Goal: Transaction & Acquisition: Purchase product/service

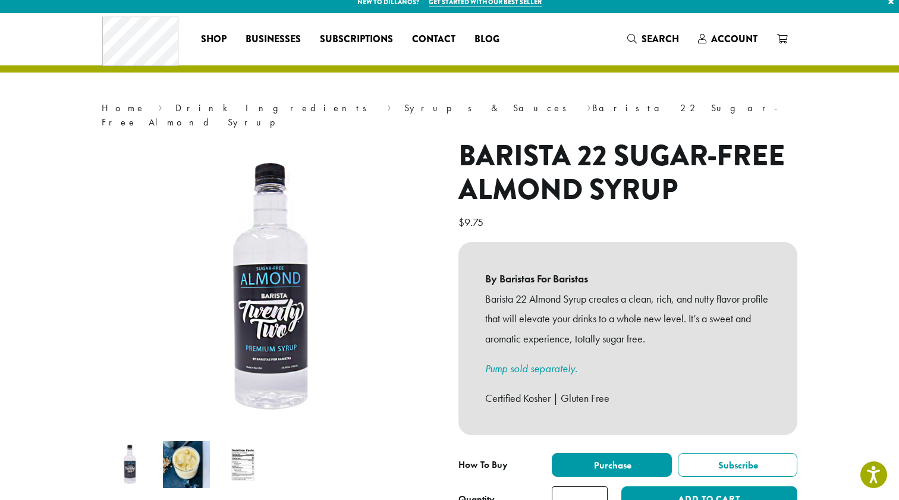
scroll to position [11, 0]
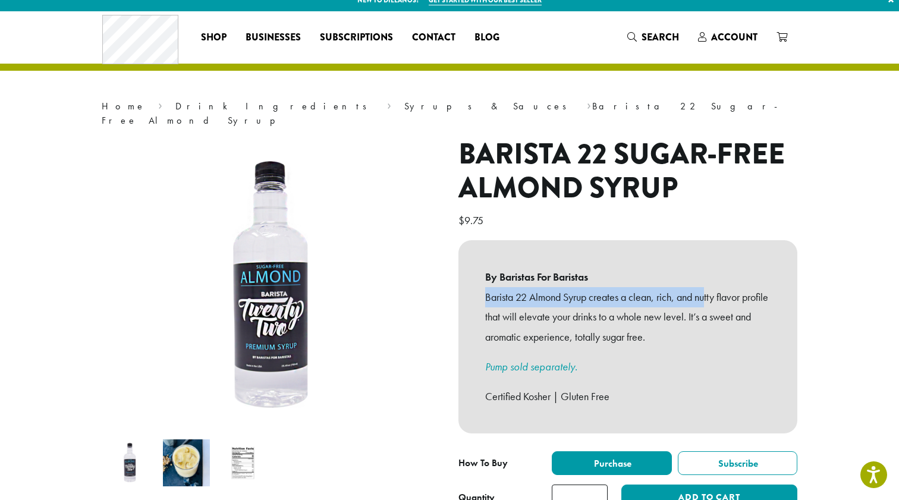
drag, startPoint x: 485, startPoint y: 282, endPoint x: 711, endPoint y: 285, distance: 226.0
click at [711, 285] on div "By Baristas For Baristas Barista 22 Almond Syrup creates a clean, rich, and nut…" at bounding box center [628, 336] width 339 height 193
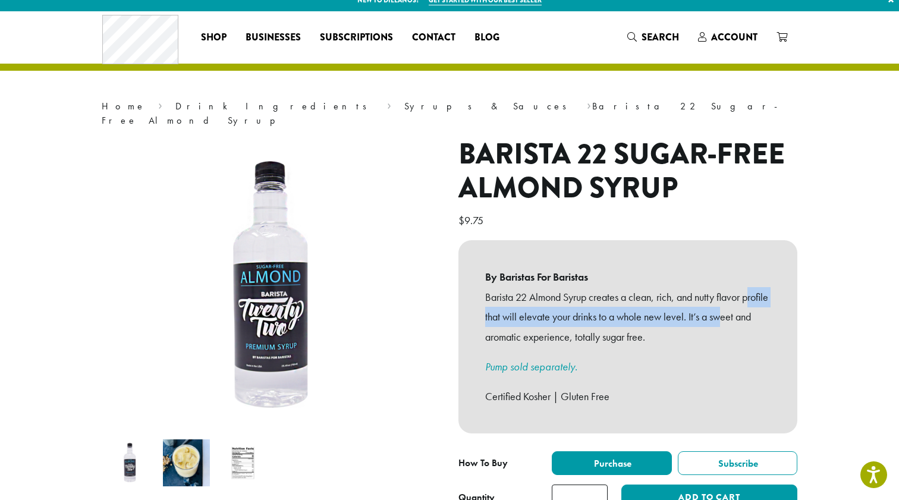
drag, startPoint x: 492, startPoint y: 300, endPoint x: 751, endPoint y: 304, distance: 259.4
click at [751, 304] on p "Barista 22 Almond Syrup creates a clean, rich, and nutty flavor profile that wi…" at bounding box center [627, 317] width 285 height 60
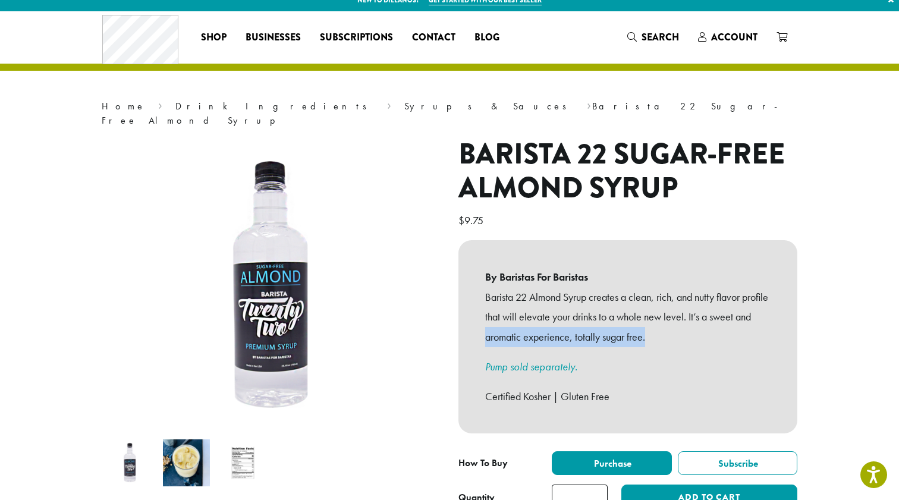
drag, startPoint x: 509, startPoint y: 321, endPoint x: 650, endPoint y: 327, distance: 140.5
click at [650, 327] on p "Barista 22 Almond Syrup creates a clean, rich, and nutty flavor profile that wi…" at bounding box center [627, 317] width 285 height 60
drag, startPoint x: 650, startPoint y: 327, endPoint x: 665, endPoint y: 328, distance: 15.6
click at [650, 327] on p "Barista 22 Almond Syrup creates a clean, rich, and nutty flavor profile that wi…" at bounding box center [627, 317] width 285 height 60
click at [237, 448] on img at bounding box center [242, 463] width 47 height 47
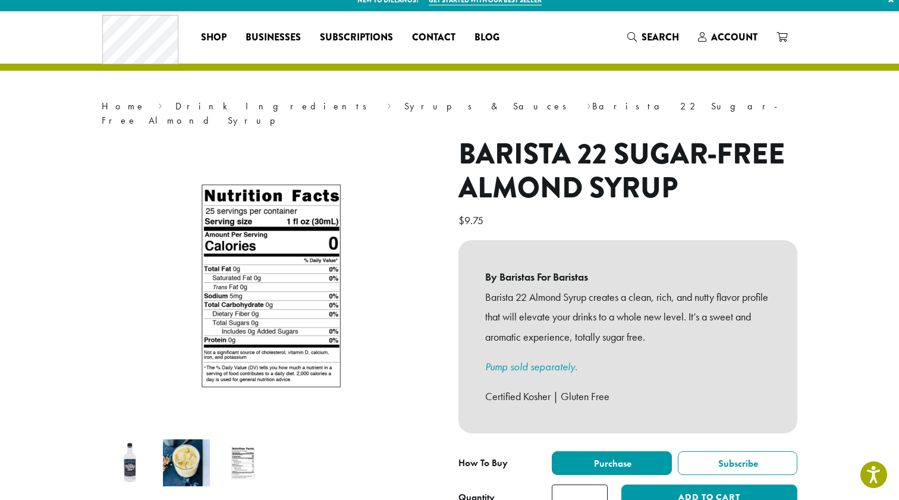
click at [190, 450] on img at bounding box center [186, 463] width 47 height 47
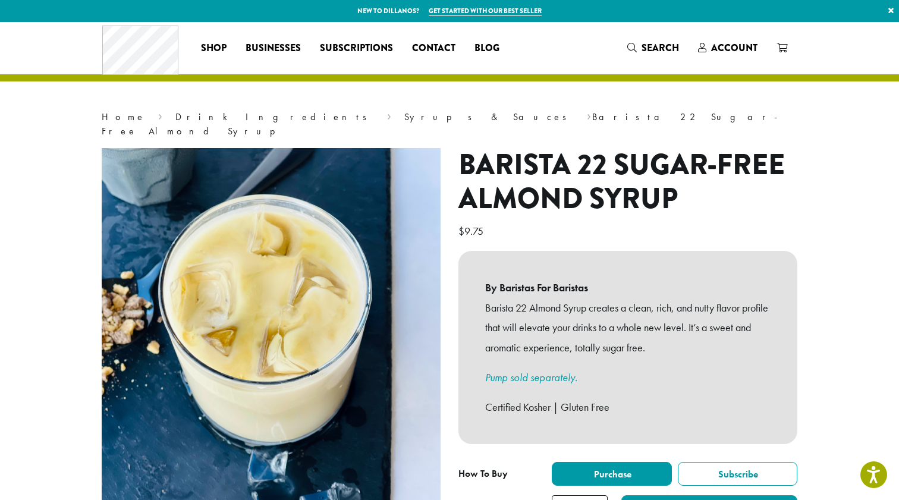
scroll to position [0, 0]
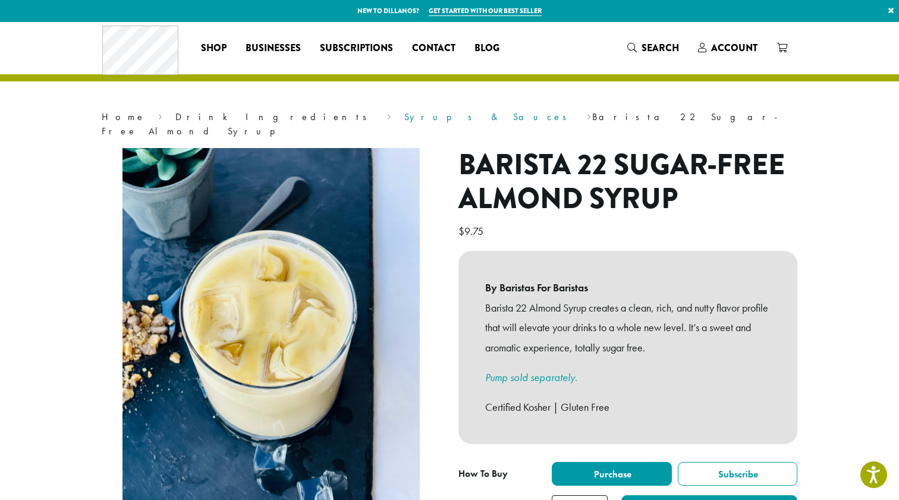
click at [404, 118] on link "Syrups & Sauces" at bounding box center [489, 117] width 170 height 12
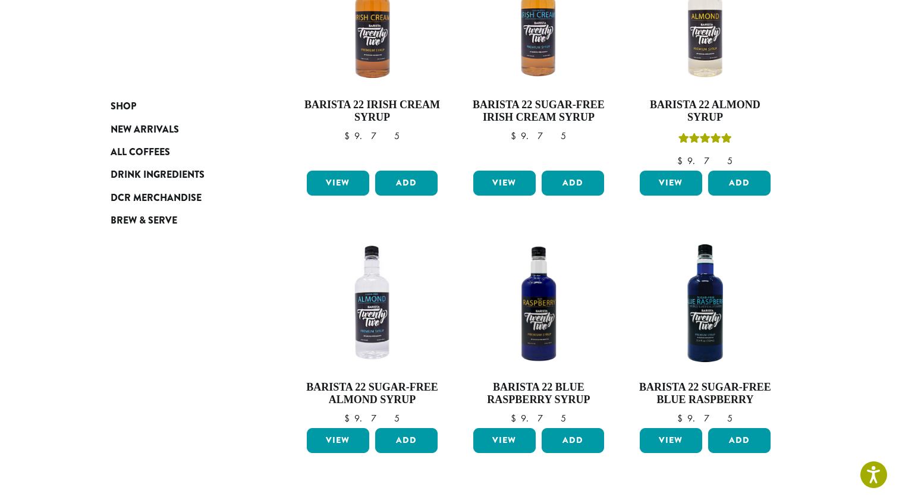
scroll to position [868, 0]
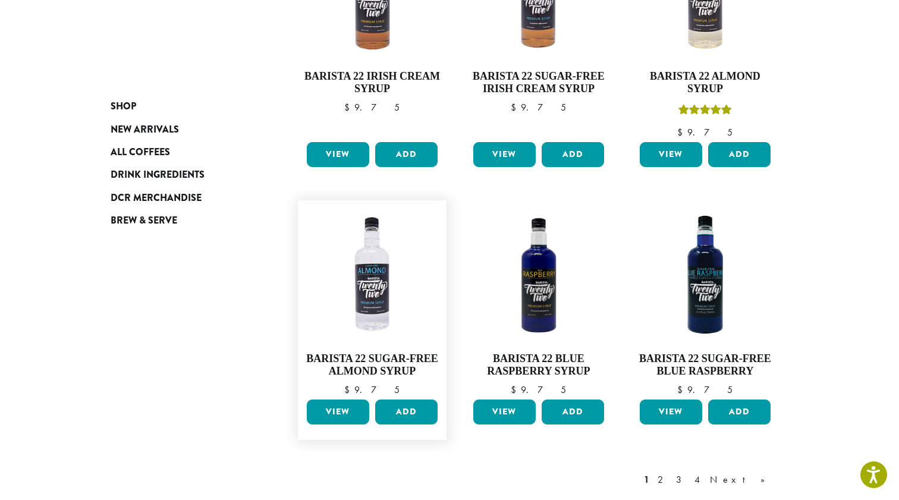
click at [349, 400] on link "View" at bounding box center [338, 412] width 62 height 25
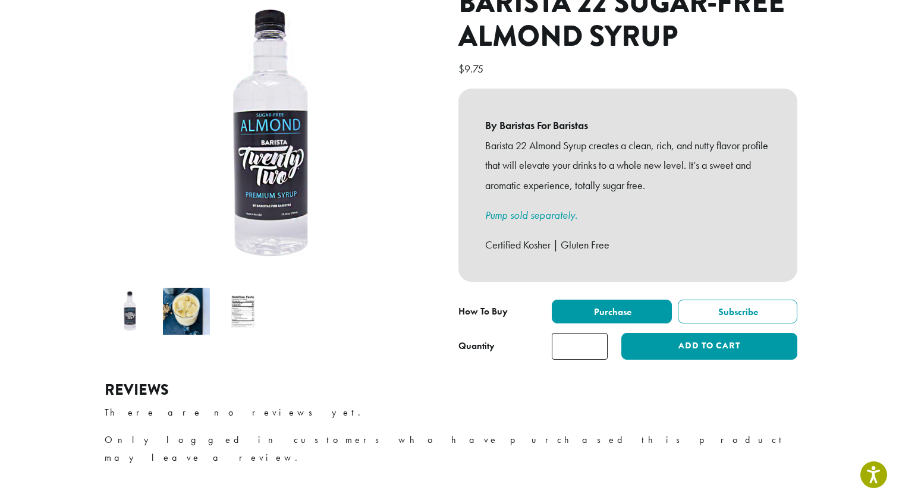
scroll to position [181, 0]
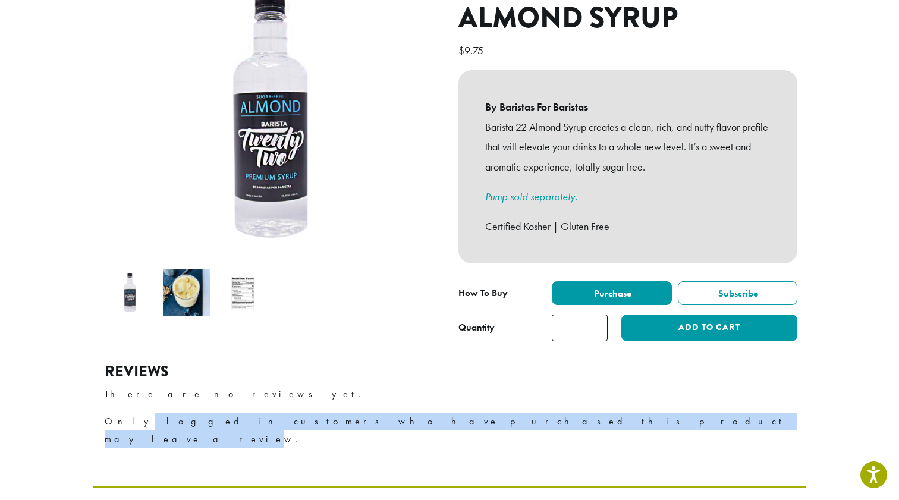
drag, startPoint x: 123, startPoint y: 403, endPoint x: 390, endPoint y: 406, distance: 267.1
click at [390, 413] on p "Only logged in customers who have purchased this product may leave a review." at bounding box center [450, 431] width 690 height 36
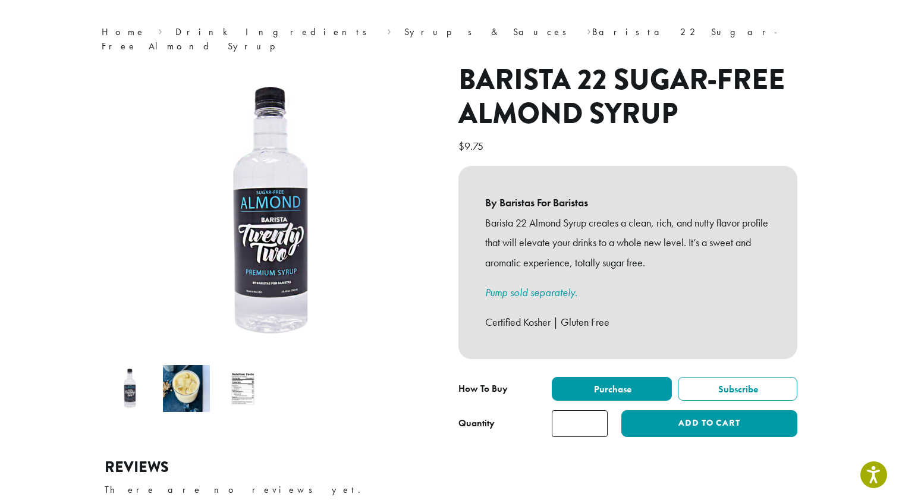
scroll to position [81, 0]
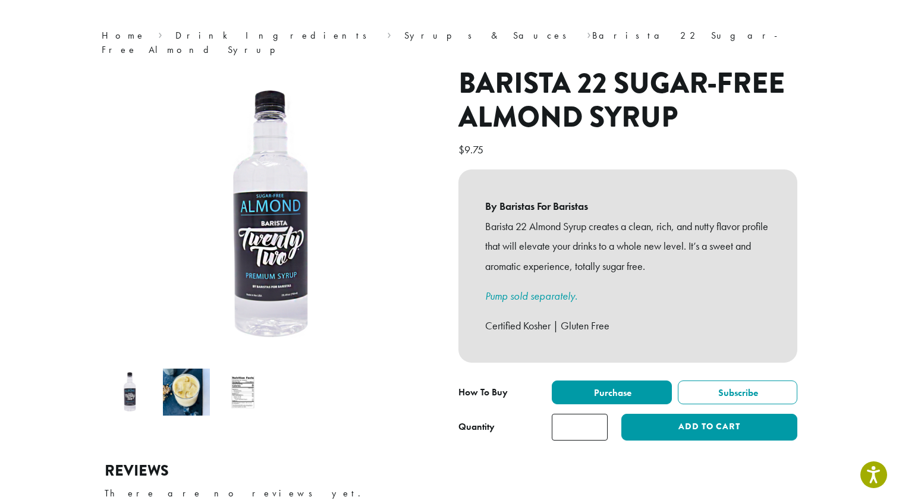
click at [236, 384] on img at bounding box center [242, 392] width 47 height 47
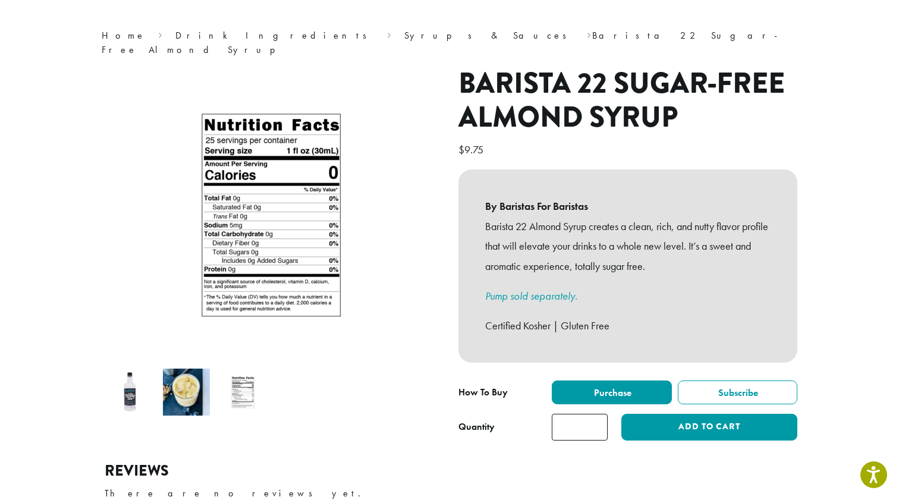
drag, startPoint x: 181, startPoint y: 393, endPoint x: 156, endPoint y: 390, distance: 24.6
click at [181, 393] on img at bounding box center [186, 392] width 47 height 47
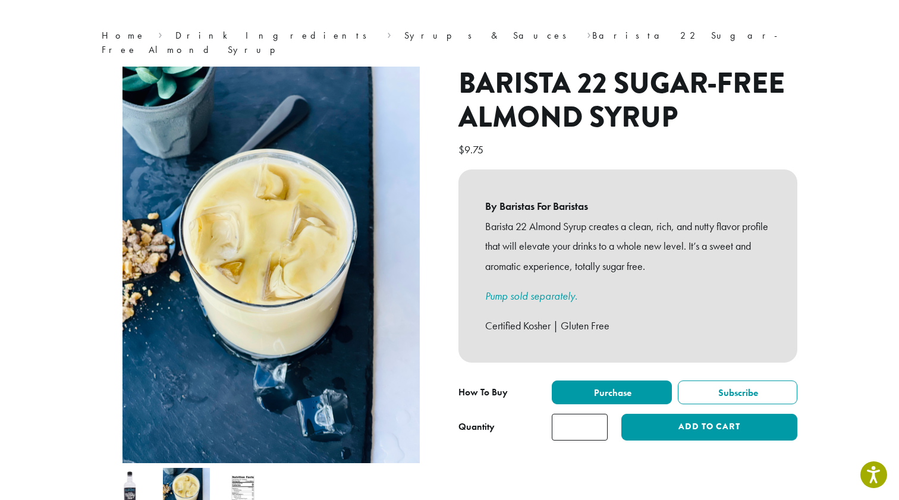
click at [136, 468] on img at bounding box center [129, 491] width 47 height 47
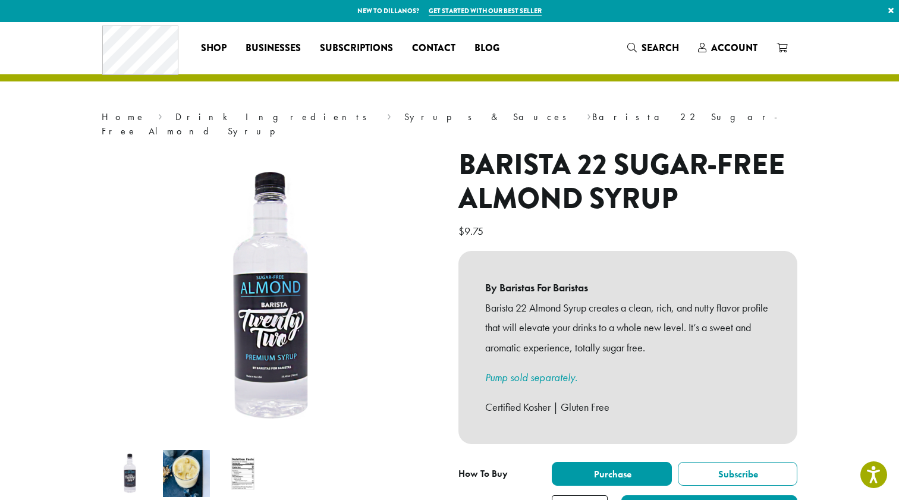
scroll to position [0, 0]
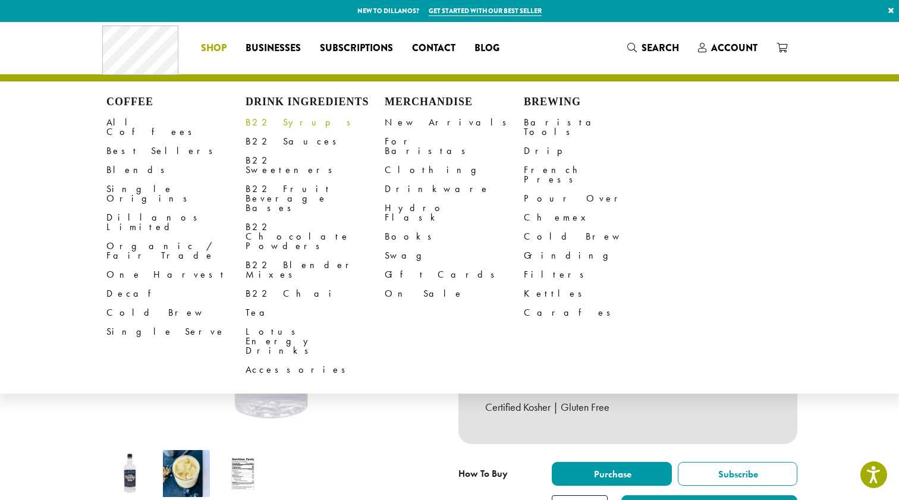
click at [271, 124] on link "B22 Syrups" at bounding box center [315, 122] width 139 height 19
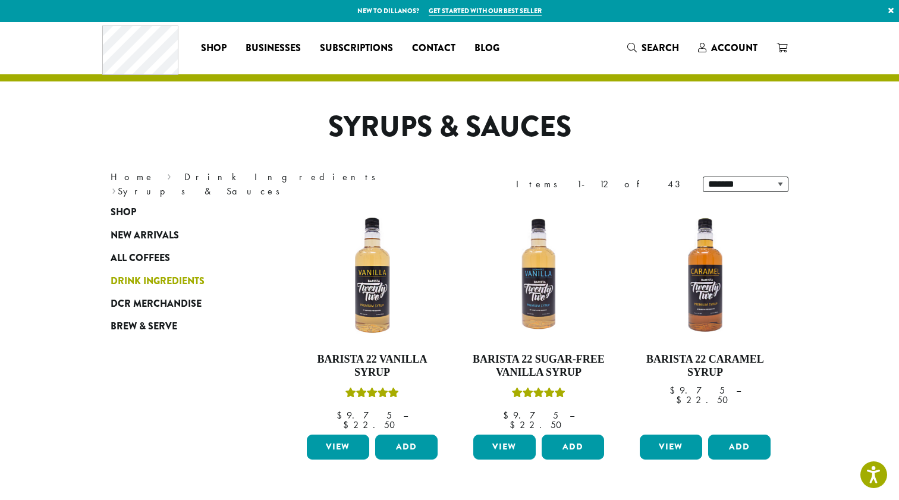
click at [156, 280] on span "Drink Ingredients" at bounding box center [158, 281] width 94 height 15
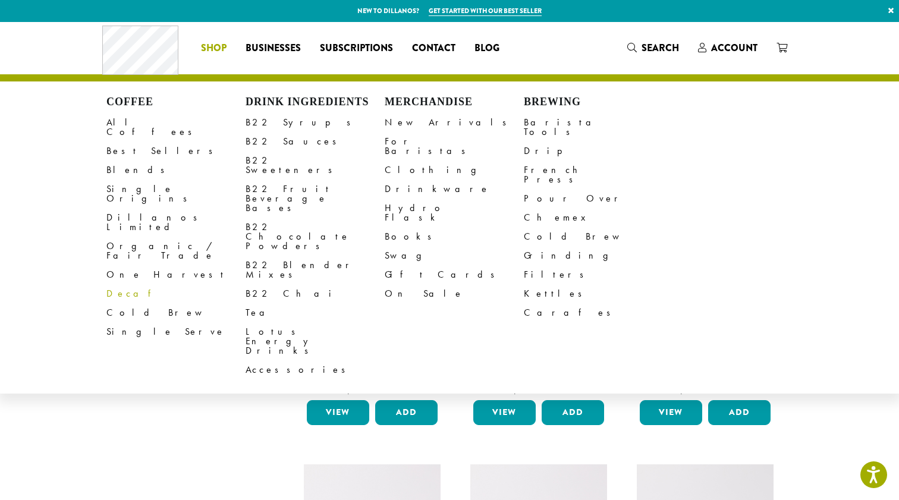
click at [117, 284] on link "Decaf" at bounding box center [175, 293] width 139 height 19
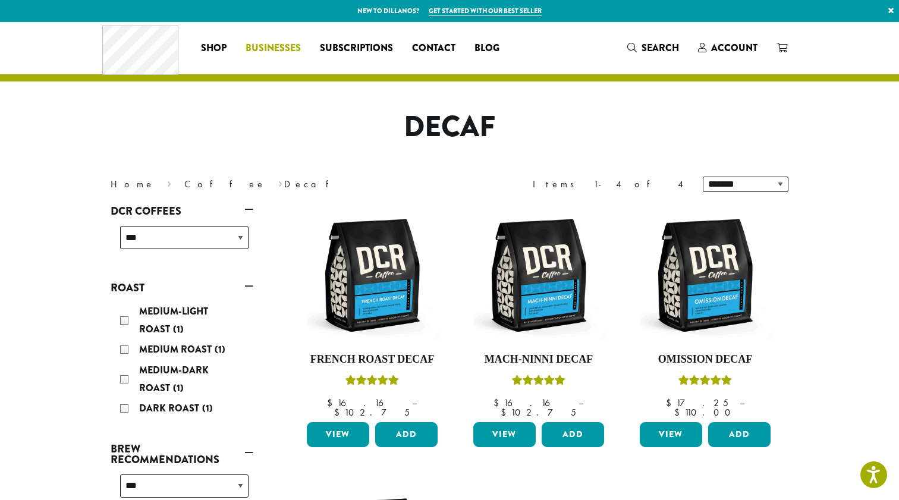
click at [265, 46] on span "Businesses" at bounding box center [273, 48] width 55 height 15
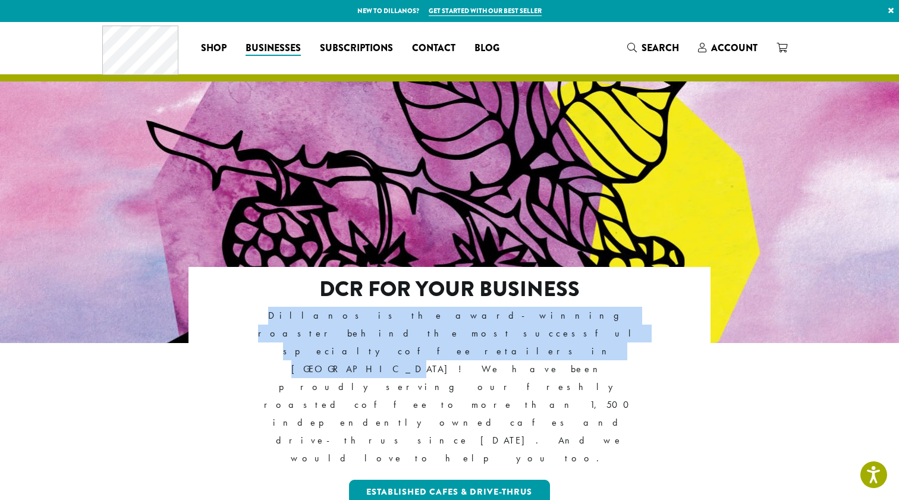
drag, startPoint x: 248, startPoint y: 316, endPoint x: 636, endPoint y: 315, distance: 388.4
click at [636, 315] on p "Dillanos is the award-winning roaster behind the most successful specialty coff…" at bounding box center [449, 387] width 419 height 161
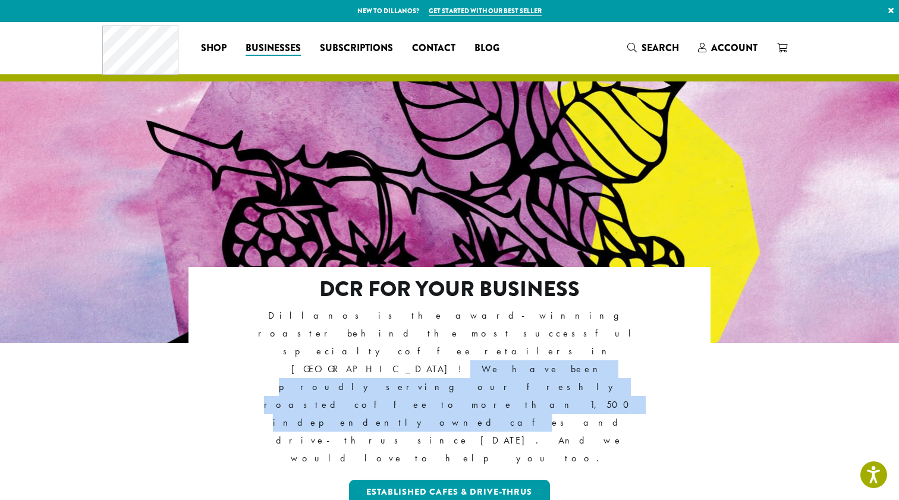
drag, startPoint x: 245, startPoint y: 335, endPoint x: 626, endPoint y: 331, distance: 381.3
click at [626, 331] on p "Dillanos is the award-winning roaster behind the most successful specialty coff…" at bounding box center [449, 387] width 419 height 161
click at [626, 332] on p "Dillanos is the award-winning roaster behind the most successful specialty coff…" at bounding box center [449, 387] width 419 height 161
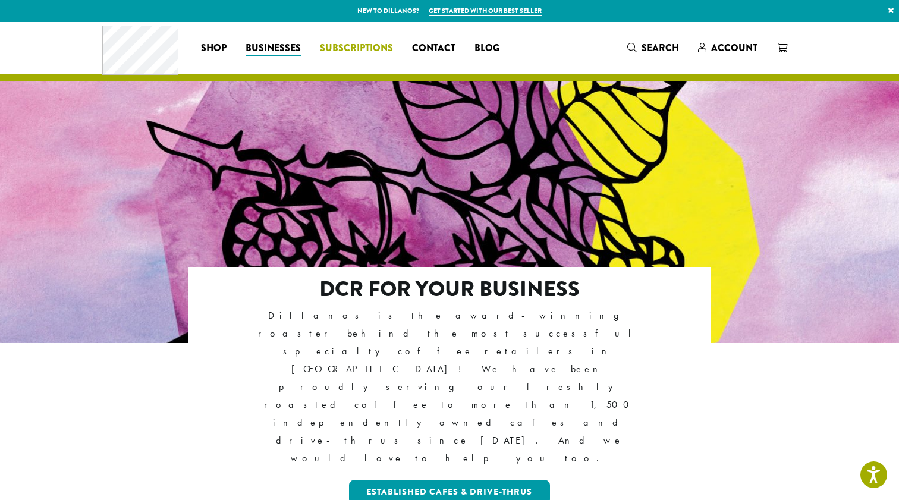
click at [379, 50] on span "Subscriptions" at bounding box center [356, 48] width 73 height 15
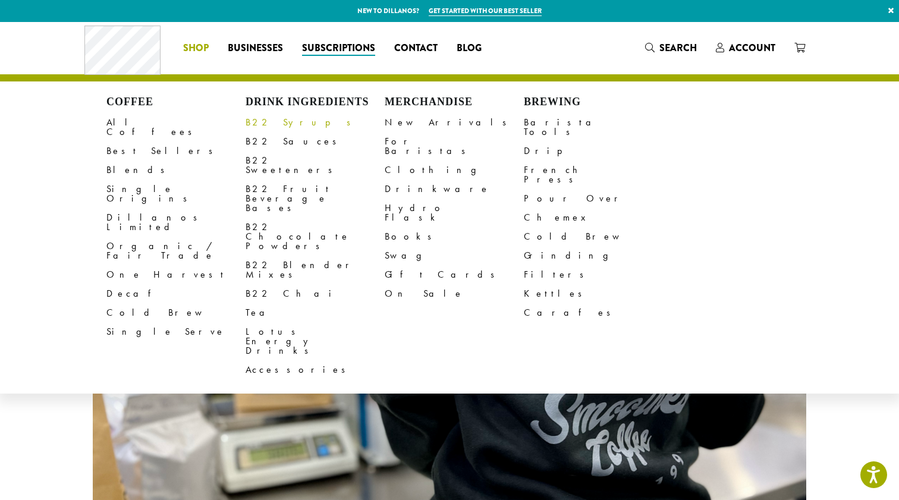
click at [264, 123] on link "B22 Syrups" at bounding box center [315, 122] width 139 height 19
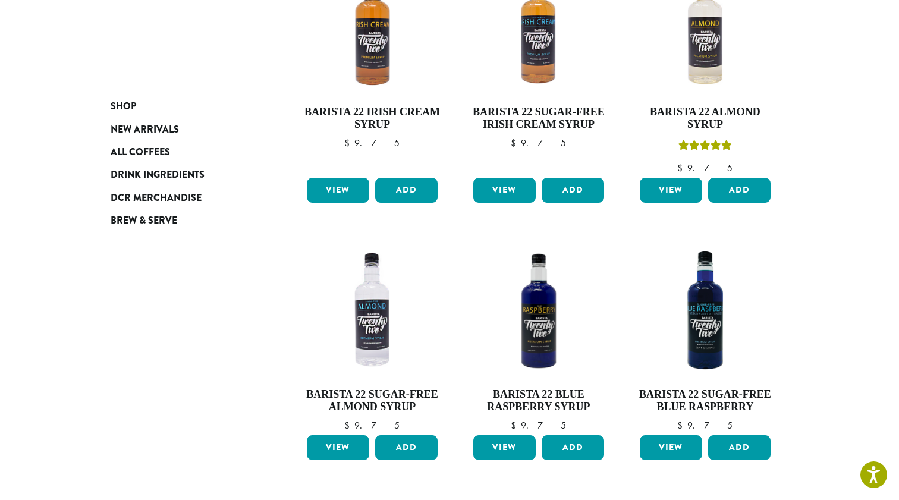
scroll to position [834, 0]
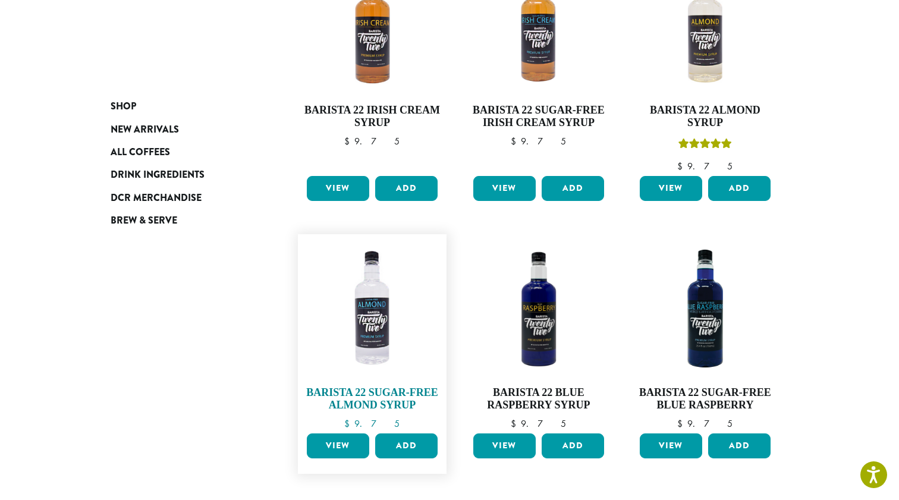
click at [373, 387] on h4 "Barista 22 Sugar-Free Almond Syrup" at bounding box center [372, 400] width 137 height 26
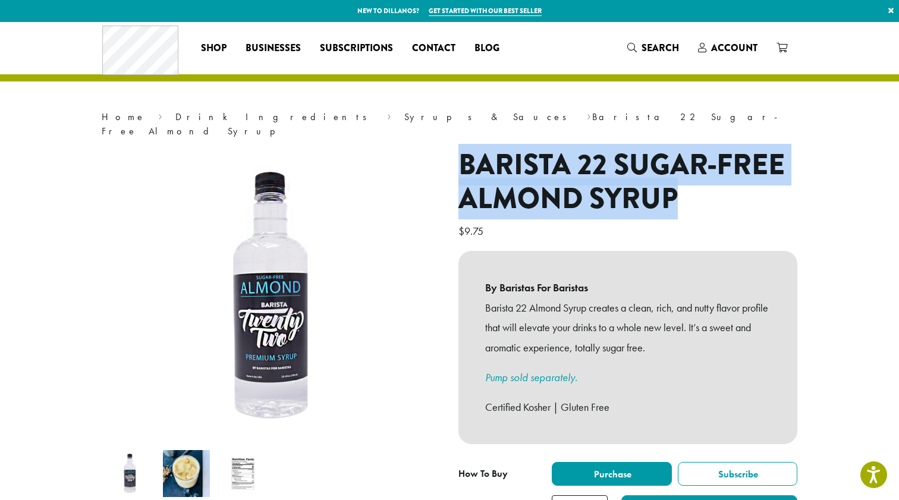
drag, startPoint x: 461, startPoint y: 146, endPoint x: 690, endPoint y: 183, distance: 232.0
click at [690, 183] on h1 "Barista 22 Sugar-Free Almond Syrup" at bounding box center [628, 182] width 339 height 68
copy h1 "Barista 22 Sugar-Free Almond Syrup"
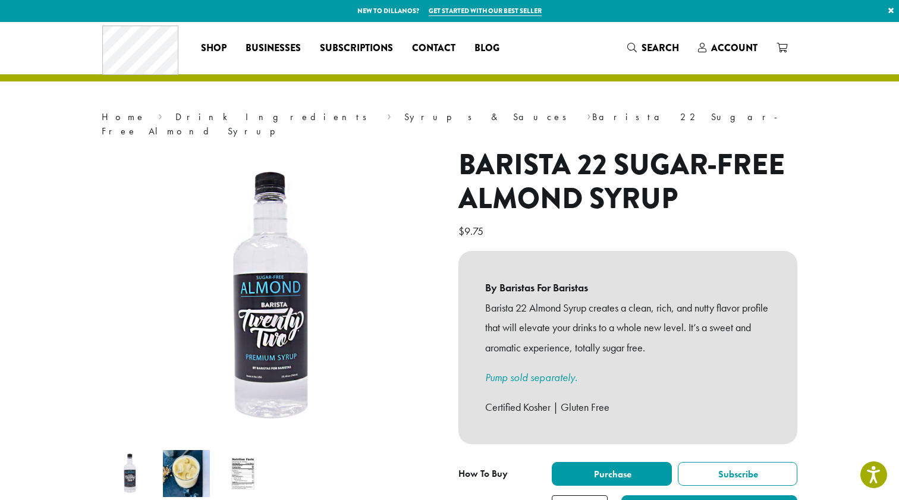
click at [829, 220] on section "**********" at bounding box center [449, 344] width 899 height 645
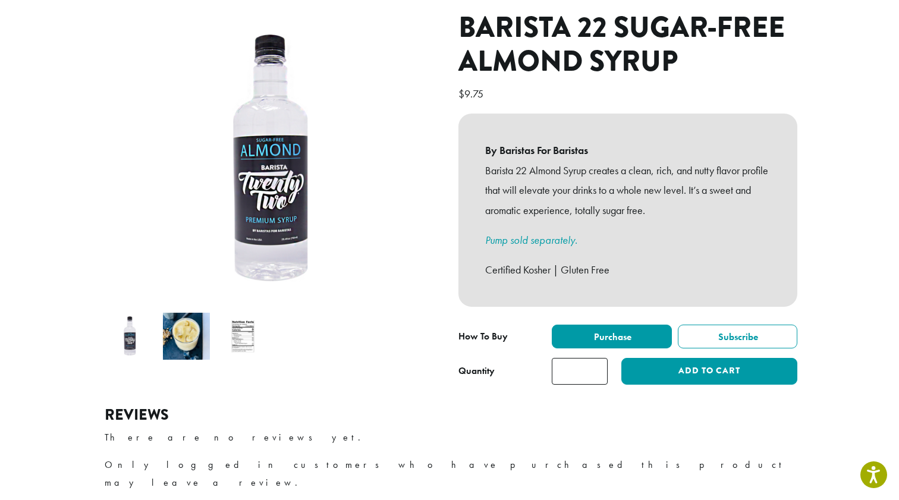
scroll to position [137, 0]
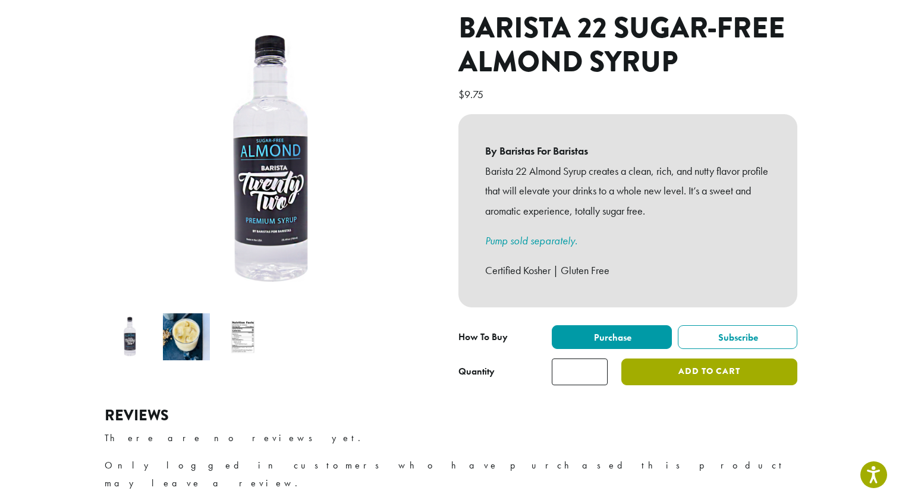
click at [695, 360] on button "Add to cart" at bounding box center [710, 372] width 176 height 27
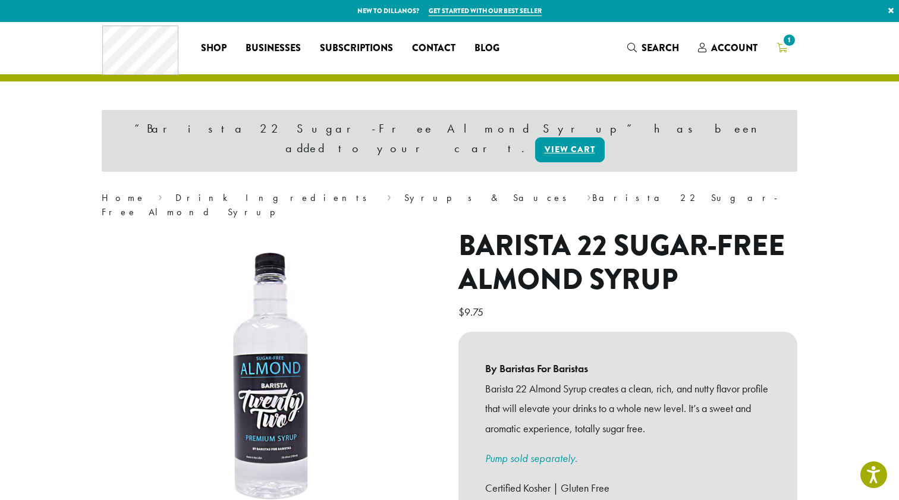
click at [780, 41] on span "1" at bounding box center [782, 48] width 11 height 15
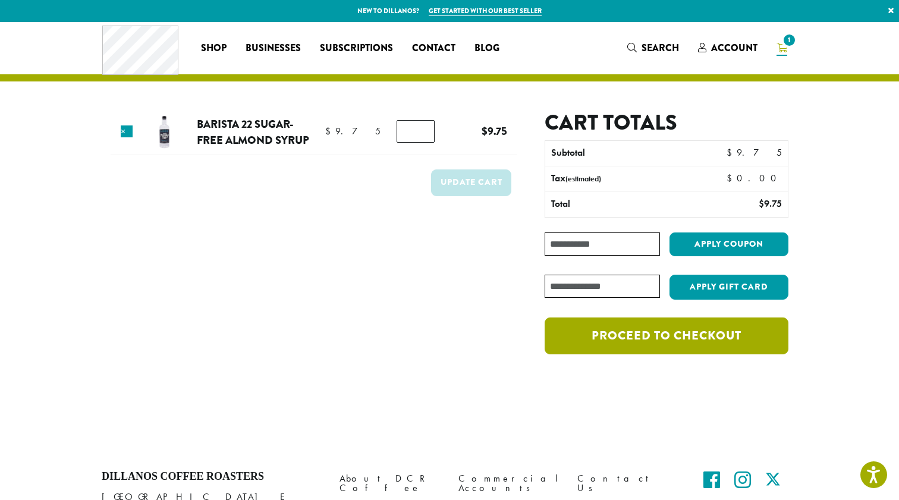
click at [620, 341] on link "Proceed to checkout" at bounding box center [667, 336] width 244 height 37
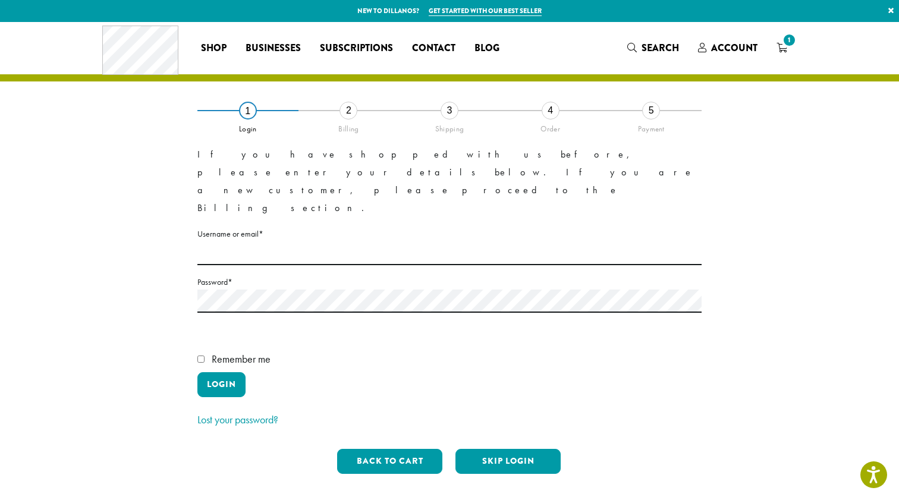
click at [354, 130] on div "Billing" at bounding box center [349, 127] width 101 height 14
click at [350, 113] on div "2" at bounding box center [349, 111] width 18 height 18
click at [498, 449] on button "Skip Login" at bounding box center [508, 461] width 105 height 25
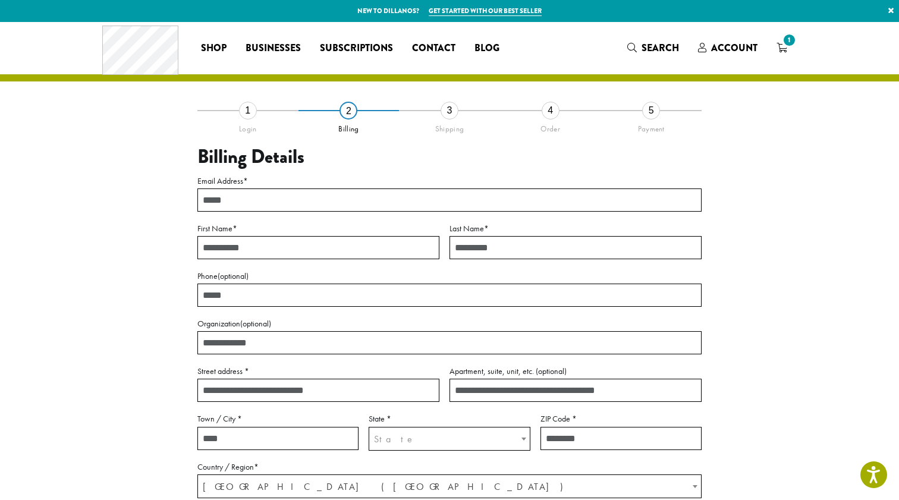
click at [685, 198] on input "Email Address *" at bounding box center [449, 200] width 504 height 23
click at [525, 199] on input "Email Address *" at bounding box center [449, 200] width 504 height 23
click at [441, 201] on input "Email Address *" at bounding box center [449, 200] width 504 height 23
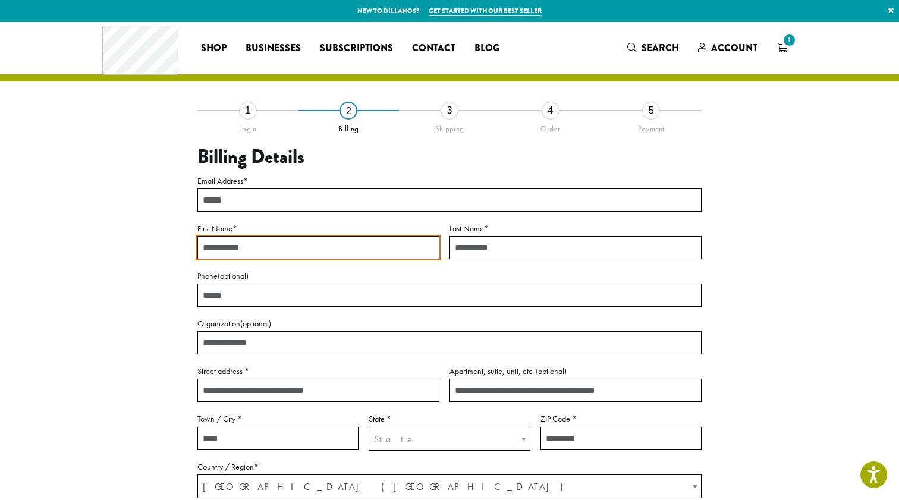
click at [375, 197] on input "Email Address *" at bounding box center [449, 200] width 504 height 23
type input "**********"
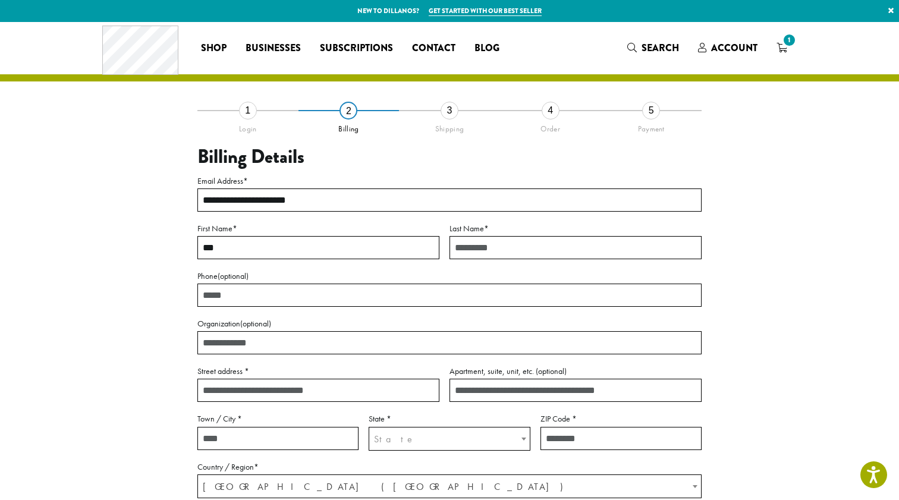
type input "********"
type input "******"
type input "**********"
type input "*******"
type input "*****"
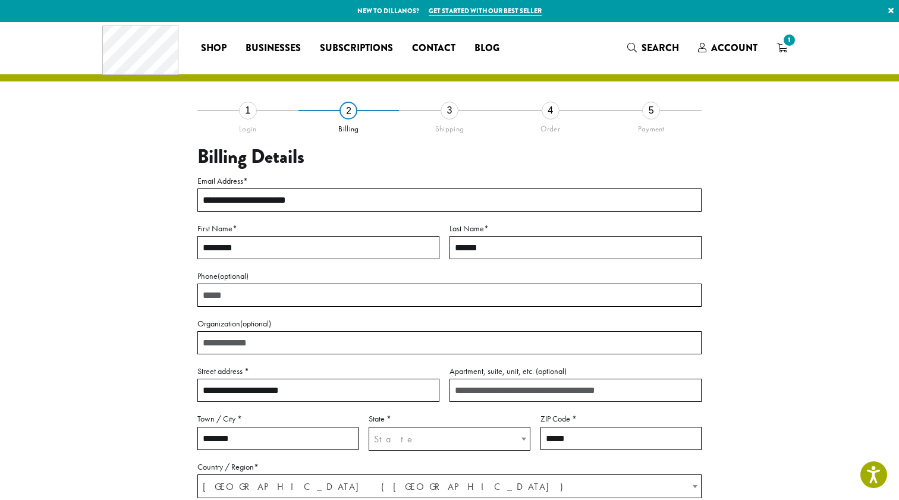
click at [133, 257] on div "**********" at bounding box center [450, 374] width 678 height 528
type input "**********"
click at [177, 304] on div "**********" at bounding box center [450, 374] width 678 height 528
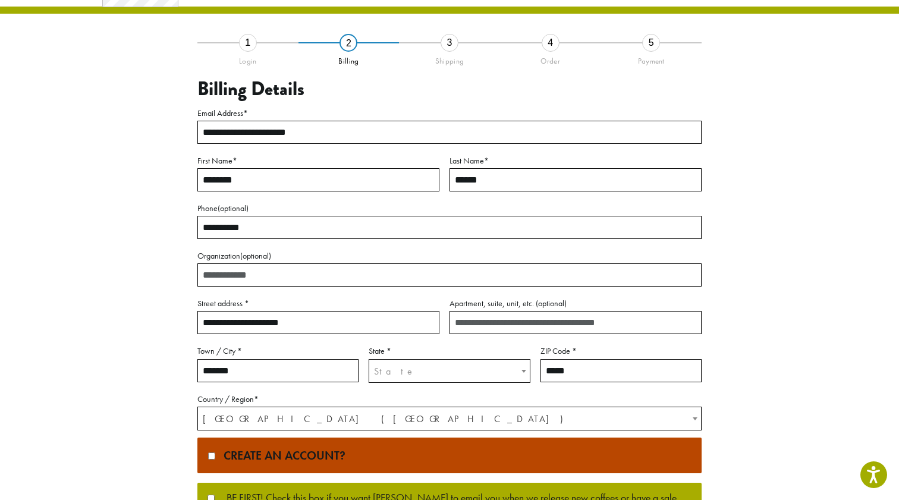
scroll to position [76, 0]
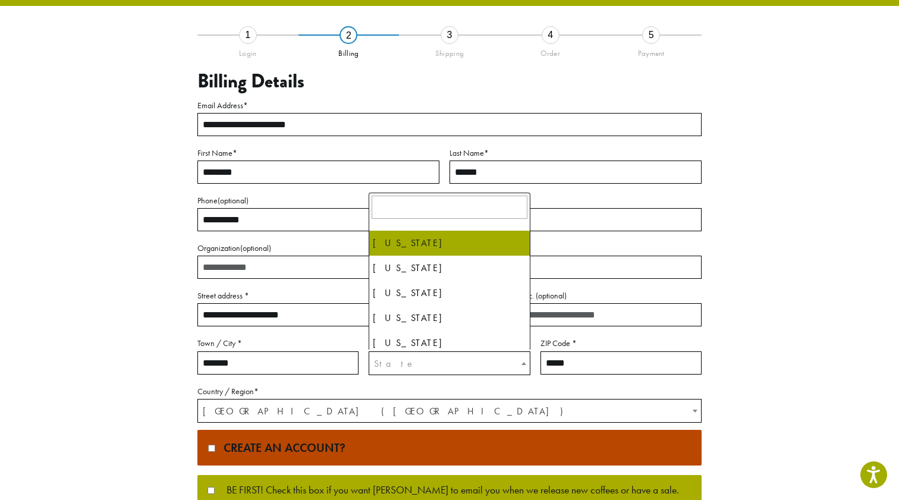
click at [383, 362] on span "State" at bounding box center [395, 363] width 42 height 12
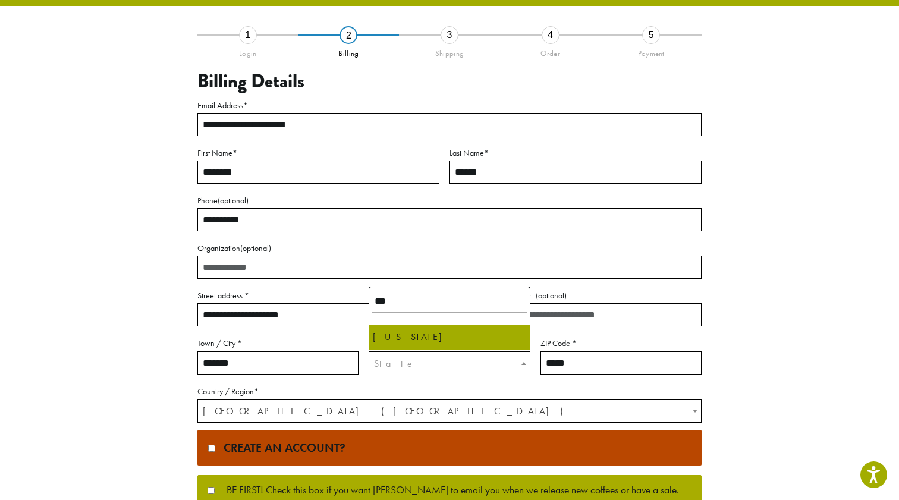
type input "***"
select select "**"
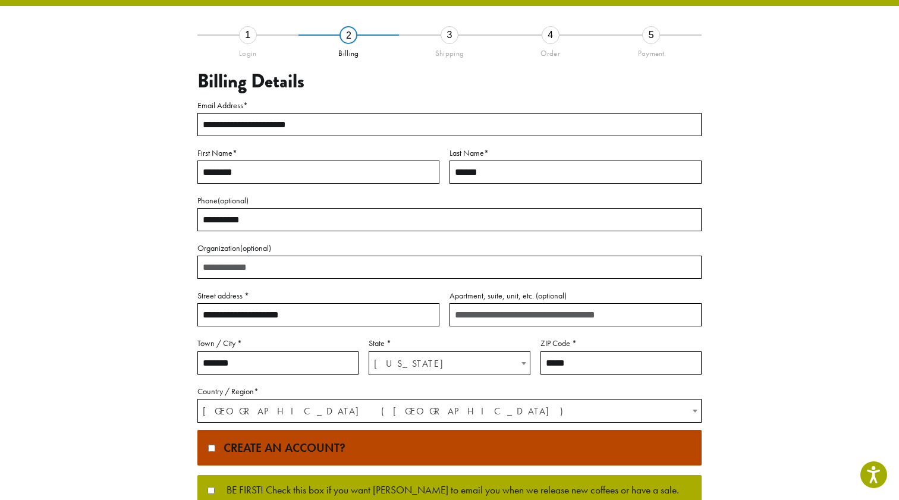
click at [136, 321] on div "**********" at bounding box center [450, 298] width 678 height 528
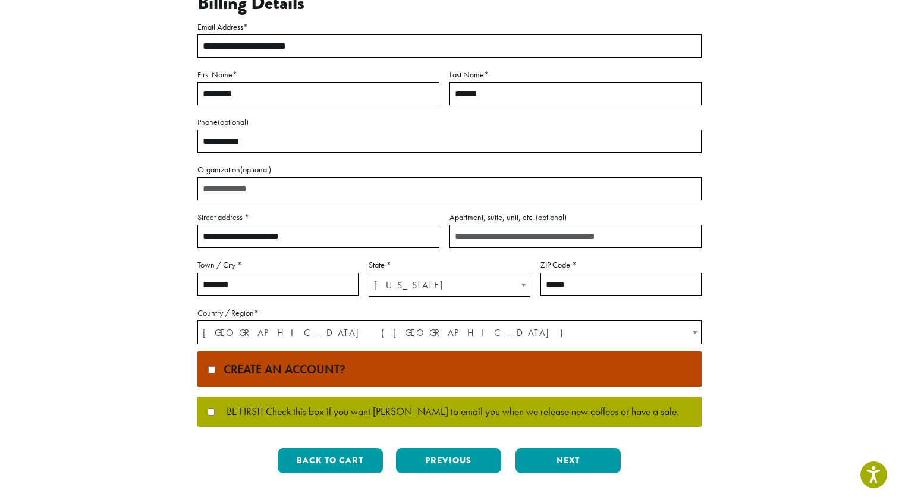
scroll to position [157, 0]
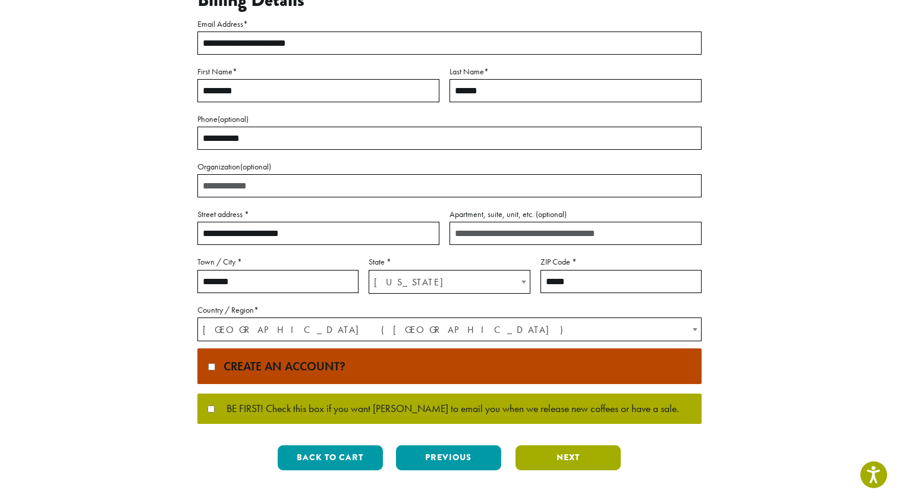
click at [553, 461] on button "Next" at bounding box center [568, 457] width 105 height 25
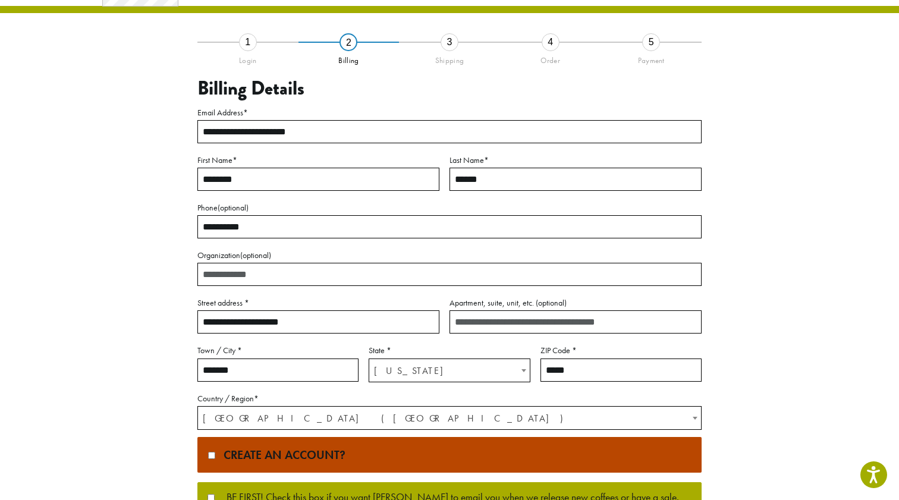
scroll to position [1, 0]
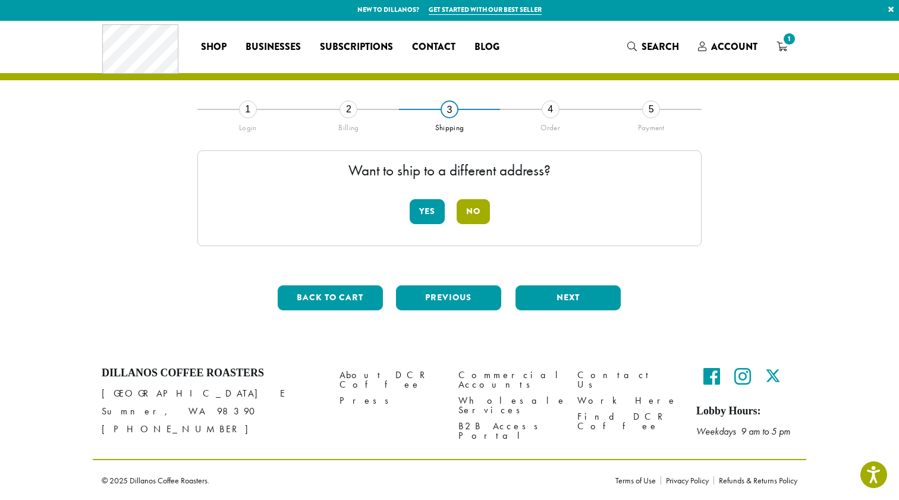
click at [470, 207] on button "No" at bounding box center [473, 211] width 33 height 25
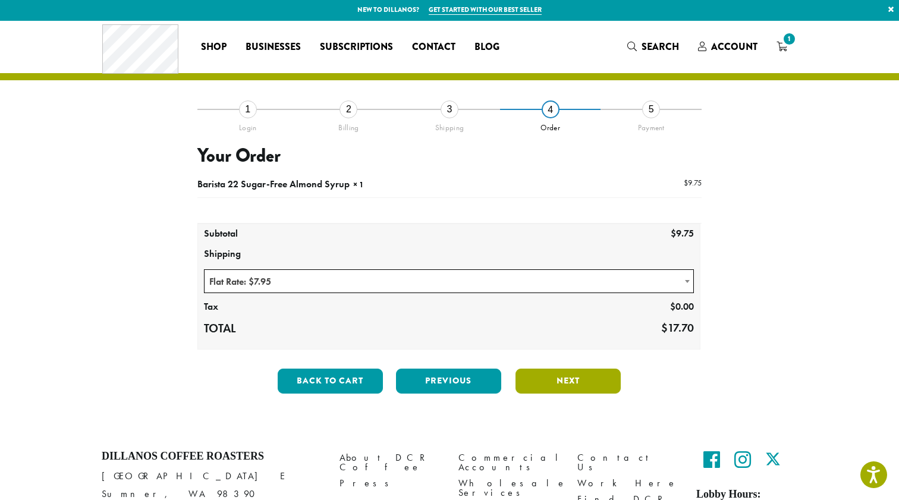
click at [588, 387] on button "Next" at bounding box center [568, 381] width 105 height 25
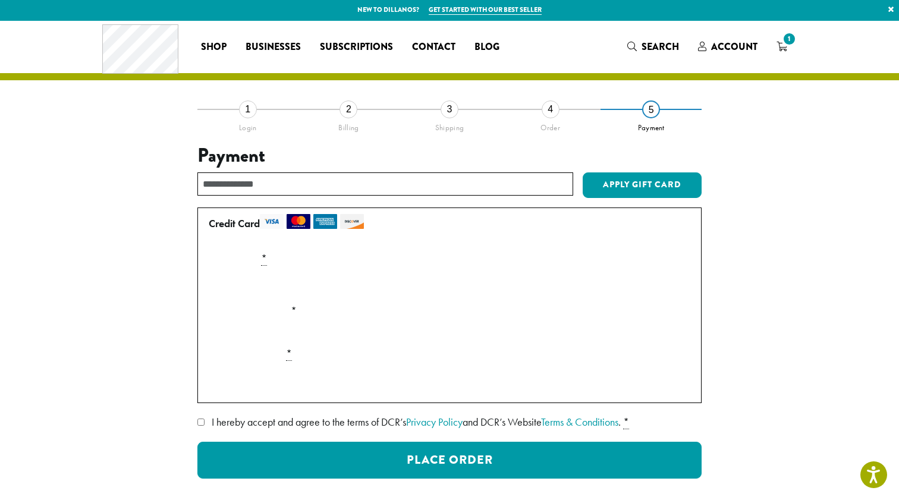
click at [148, 384] on div "**********" at bounding box center [450, 322] width 678 height 426
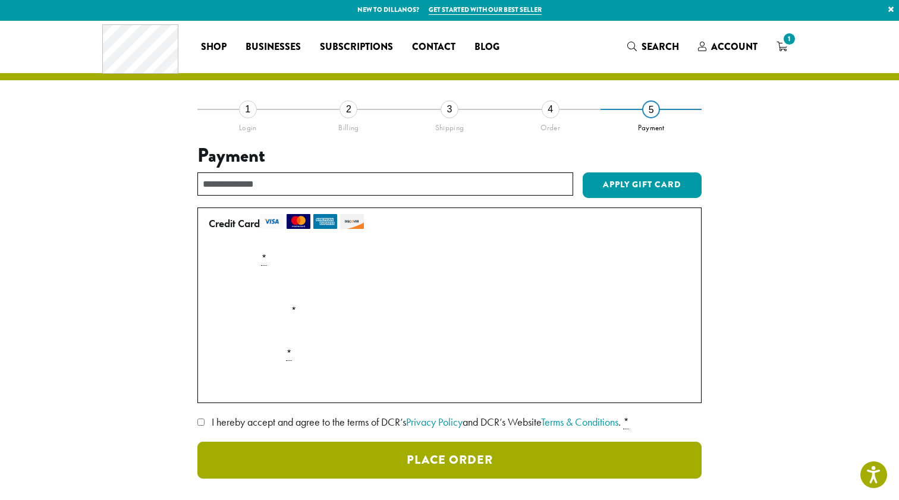
click at [478, 459] on button "Place Order" at bounding box center [449, 460] width 504 height 37
